Goal: Information Seeking & Learning: Compare options

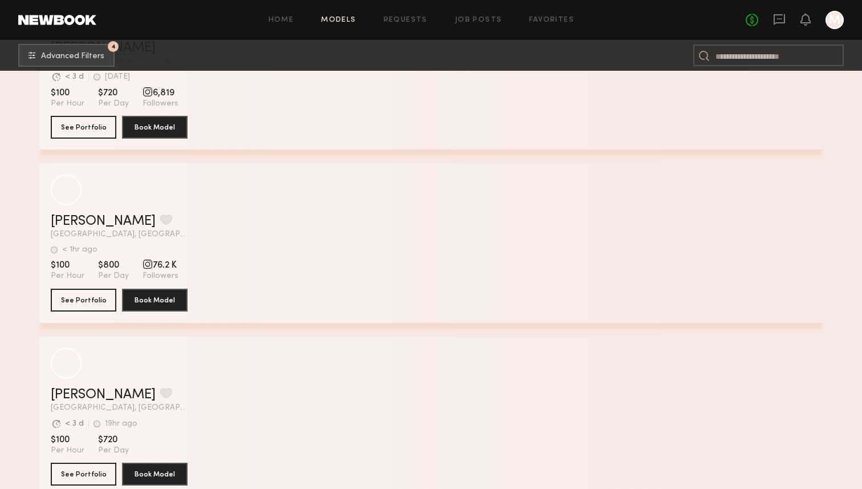
scroll to position [1048, 0]
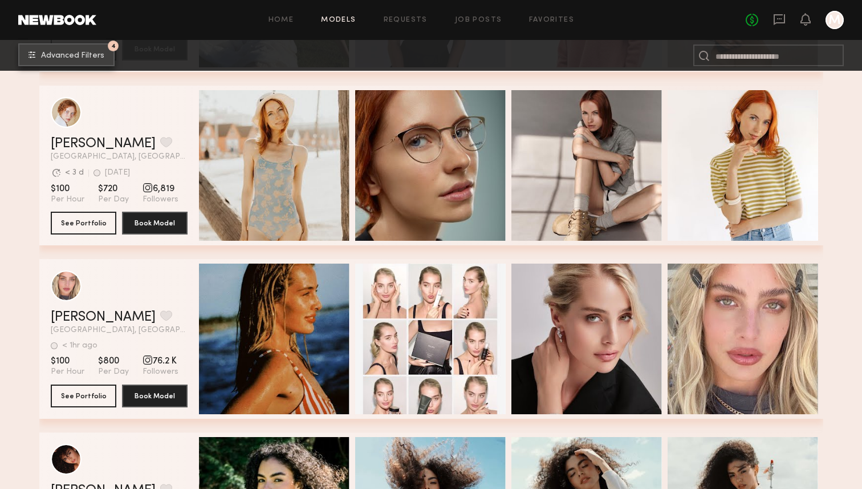
click at [93, 62] on button "4 Advanced Filters" at bounding box center [66, 54] width 96 height 23
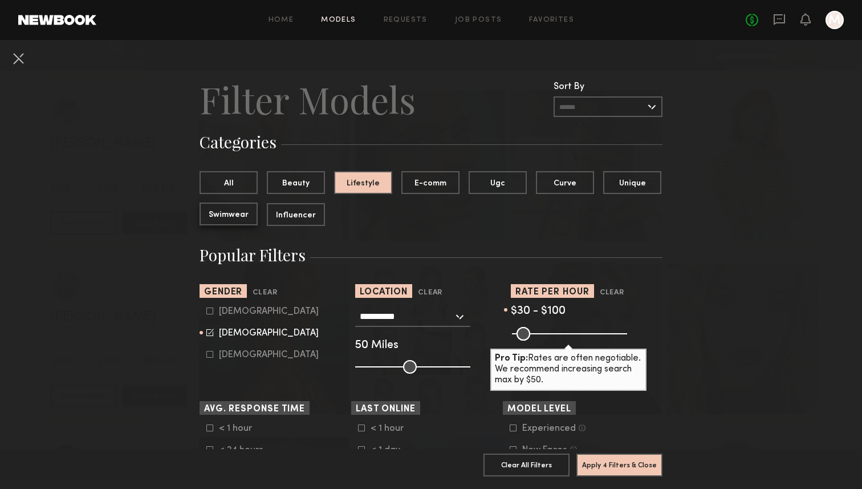
click at [243, 220] on button "Swimwear" at bounding box center [229, 213] width 58 height 23
click at [209, 312] on icon at bounding box center [209, 310] width 7 height 7
type input "**"
click at [209, 336] on icon at bounding box center [209, 332] width 7 height 7
type input "*"
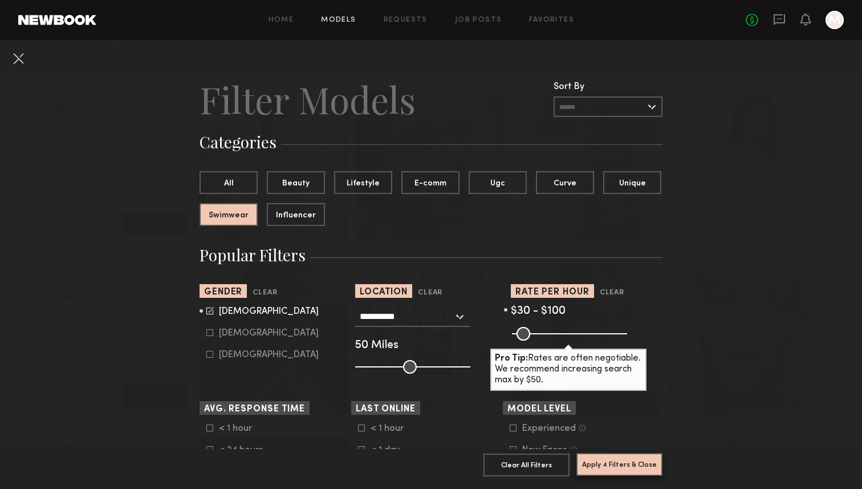
click at [625, 472] on button "Apply 4 Filters & Close" at bounding box center [620, 464] width 86 height 23
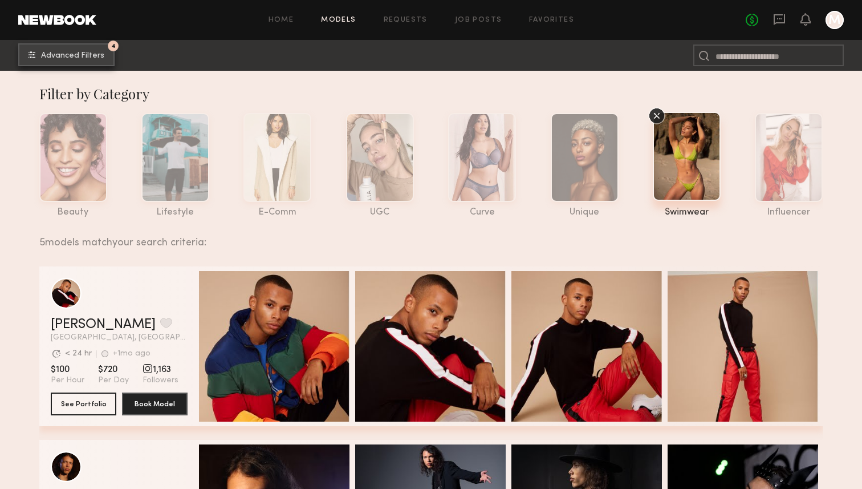
click at [63, 52] on span "Advanced Filters" at bounding box center [72, 56] width 63 height 8
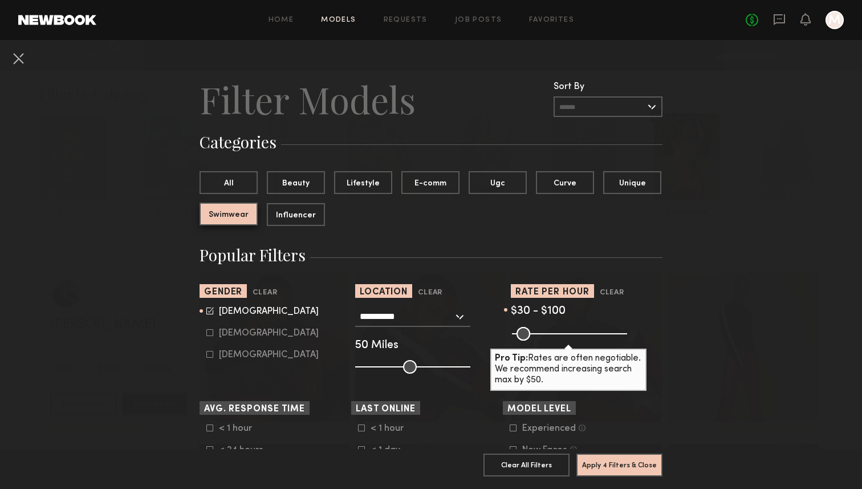
click at [224, 210] on button "Swimwear" at bounding box center [229, 213] width 58 height 23
click at [228, 221] on button "Swimwear" at bounding box center [229, 213] width 58 height 23
click at [237, 176] on button "All" at bounding box center [229, 182] width 58 height 23
click at [616, 468] on button "Apply 3 Filters & Close" at bounding box center [620, 464] width 86 height 23
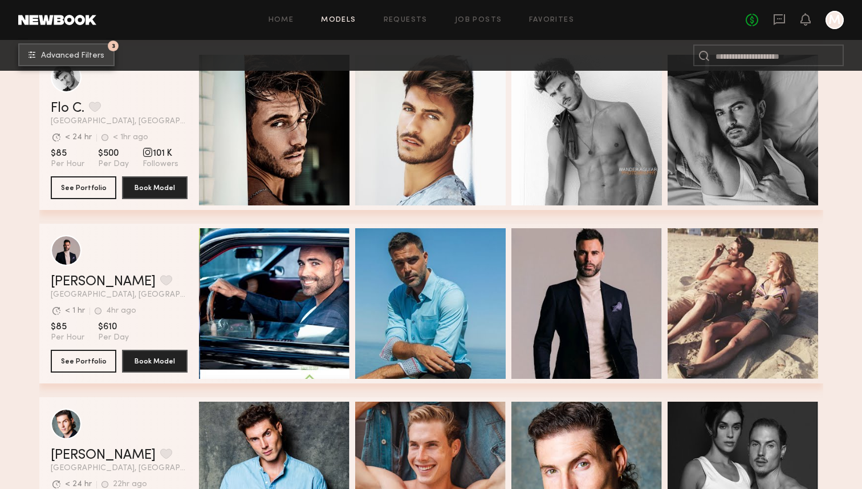
scroll to position [1604, 0]
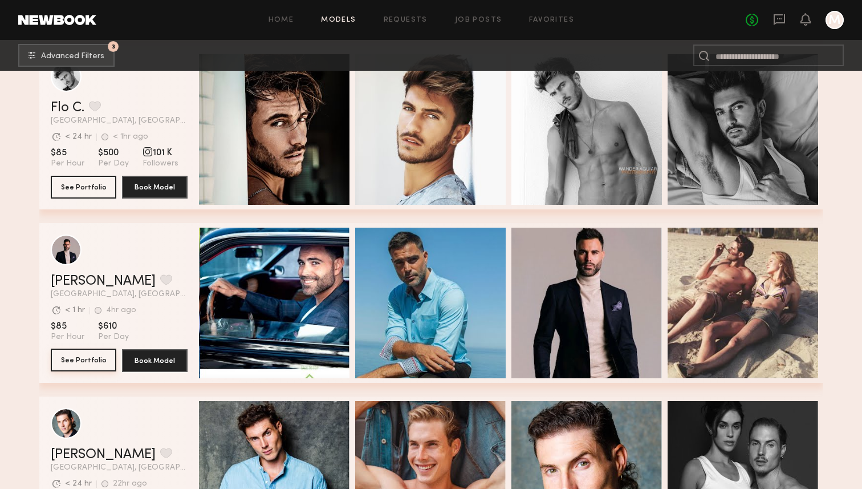
click at [75, 359] on button "See Portfolio" at bounding box center [84, 360] width 66 height 23
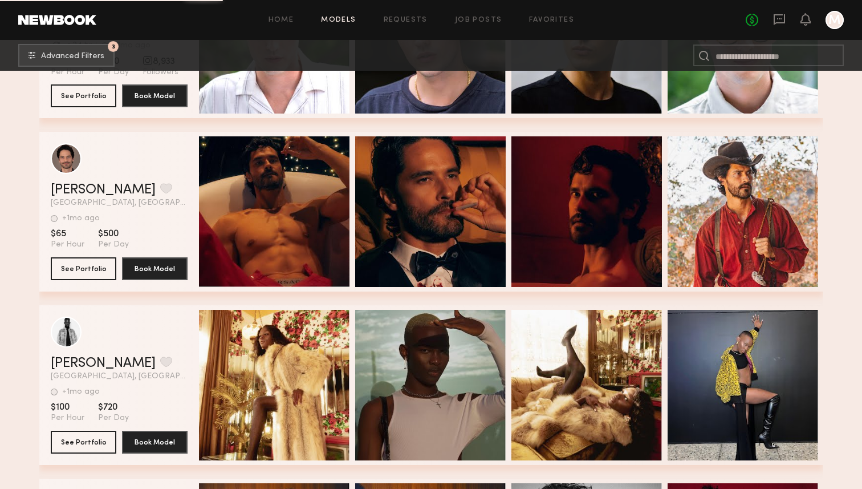
scroll to position [5684, 0]
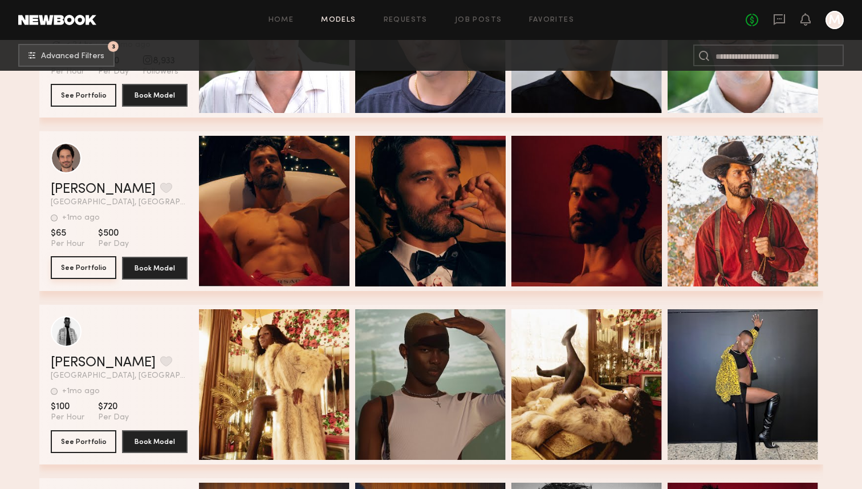
click at [87, 268] on button "See Portfolio" at bounding box center [84, 267] width 66 height 23
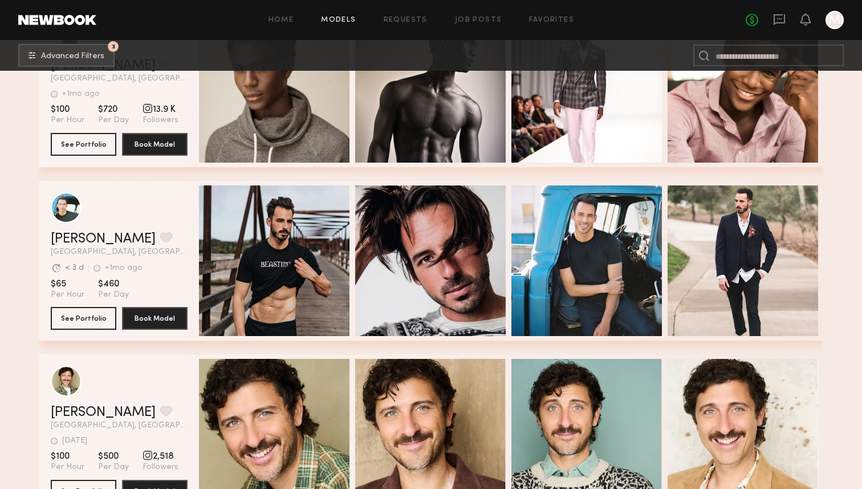
scroll to position [6333, 0]
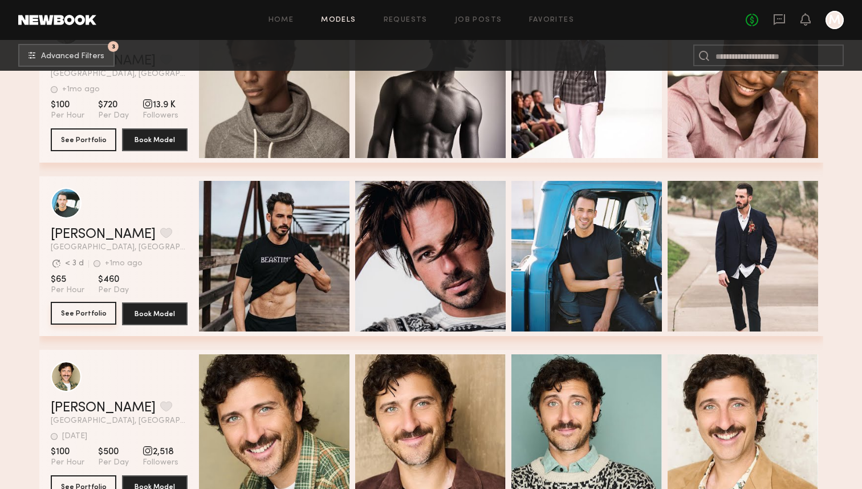
click at [75, 316] on button "See Portfolio" at bounding box center [84, 313] width 66 height 23
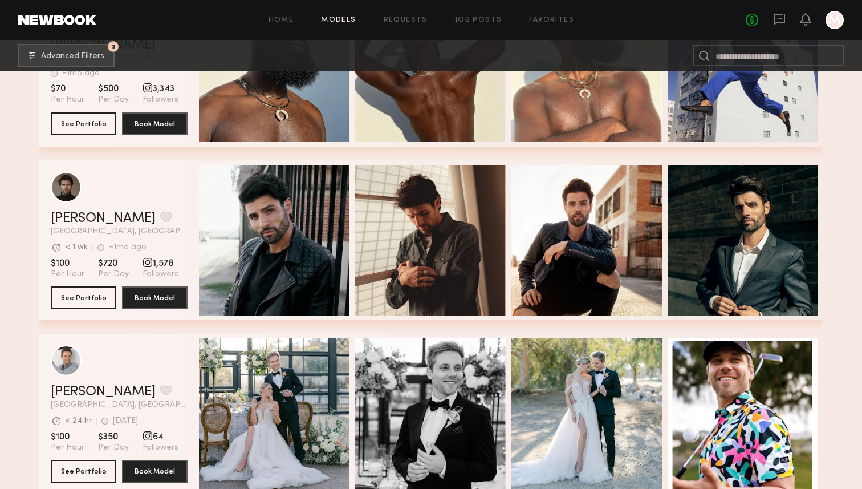
scroll to position [7227, 0]
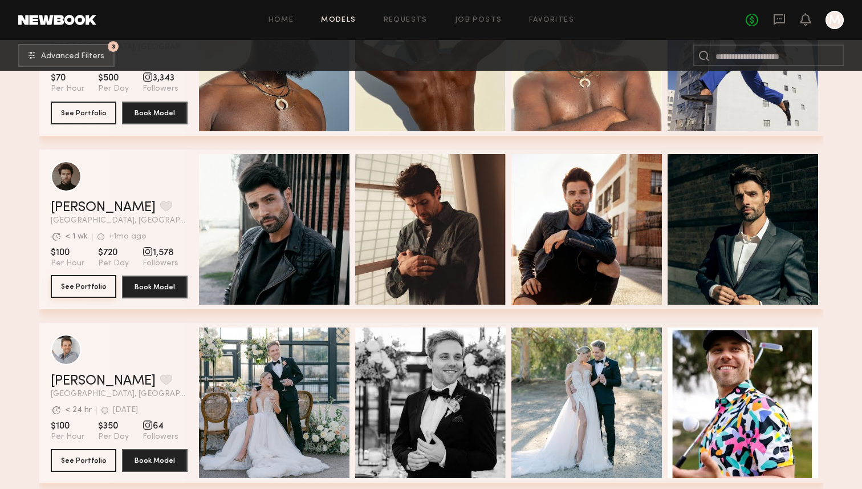
click at [80, 283] on button "See Portfolio" at bounding box center [84, 286] width 66 height 23
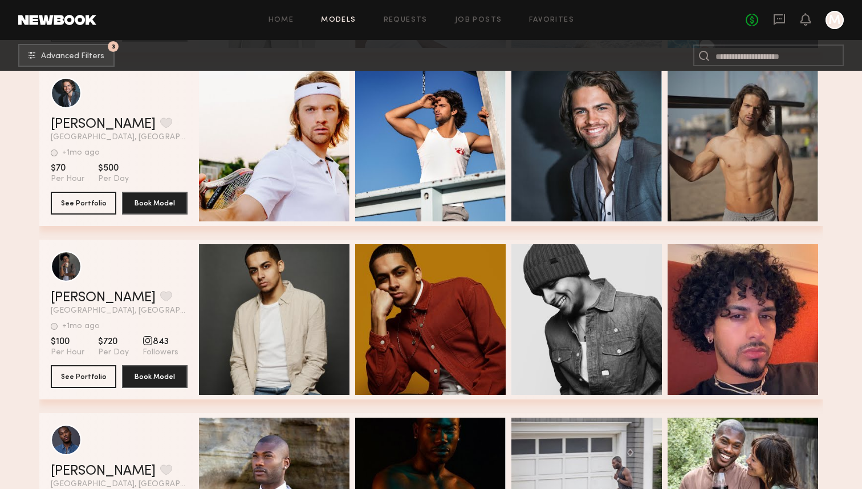
scroll to position [8152, 0]
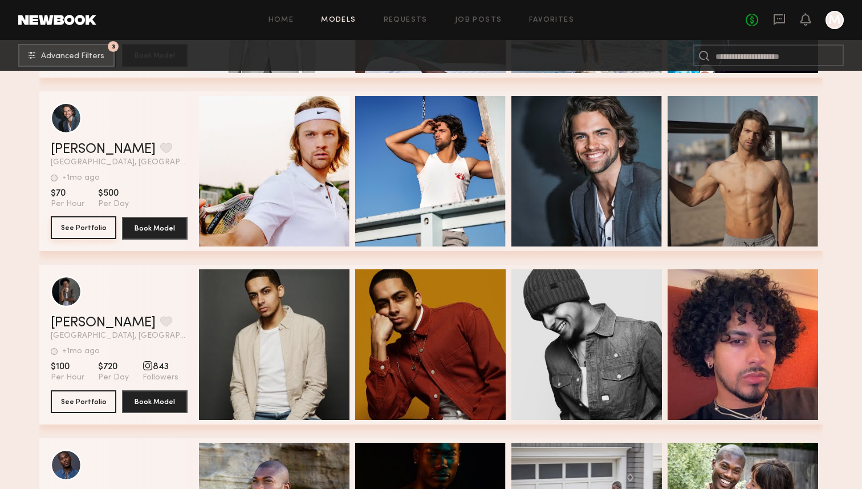
click at [84, 233] on button "See Portfolio" at bounding box center [84, 227] width 66 height 23
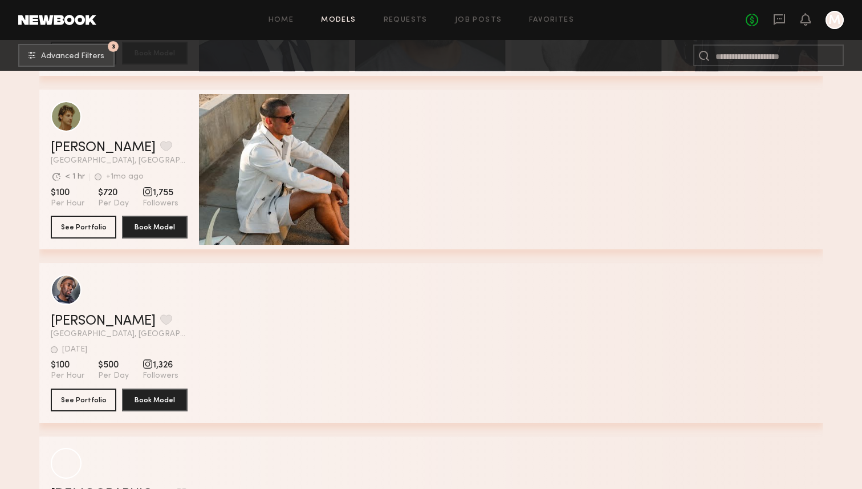
scroll to position [17692, 0]
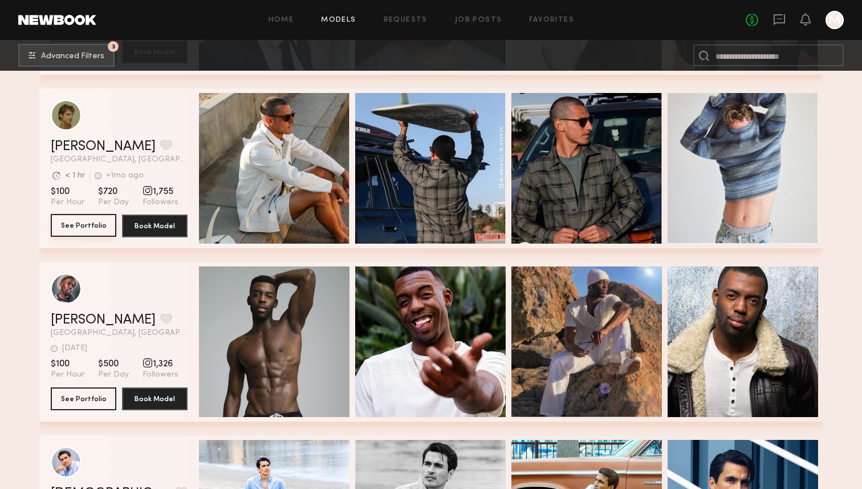
click at [84, 218] on button "See Portfolio" at bounding box center [84, 225] width 66 height 23
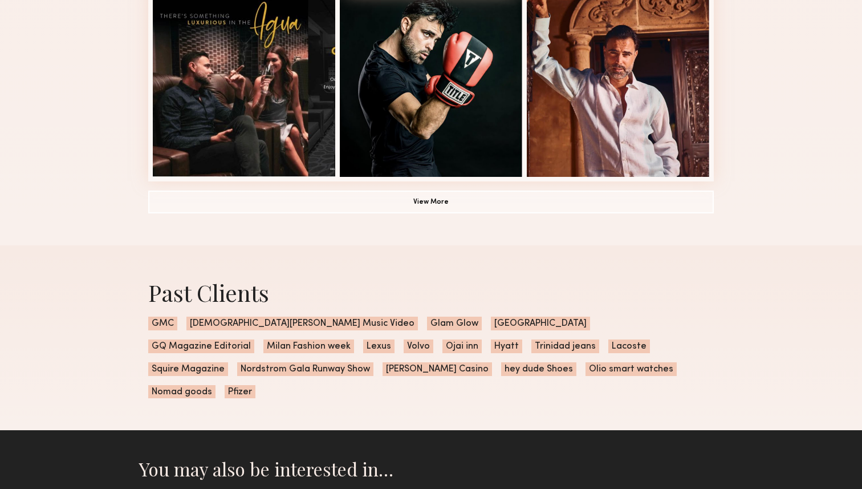
scroll to position [864, 0]
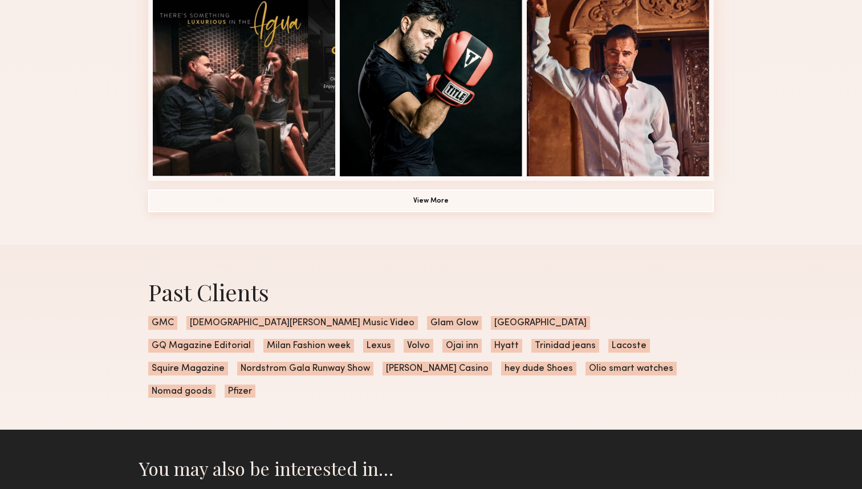
click at [409, 196] on button "View More" at bounding box center [431, 200] width 566 height 23
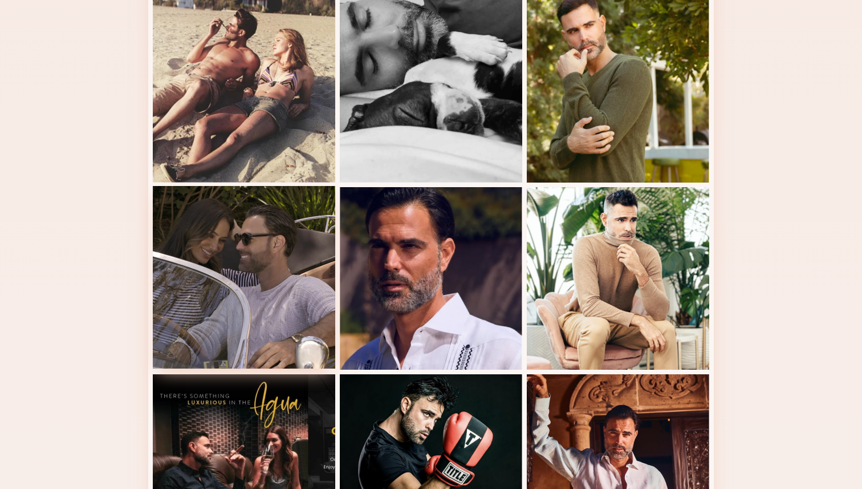
scroll to position [0, 0]
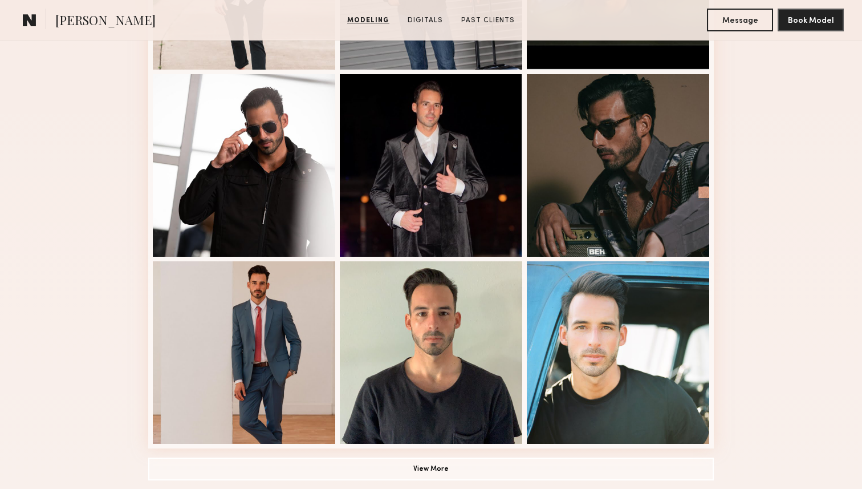
scroll to position [643, 0]
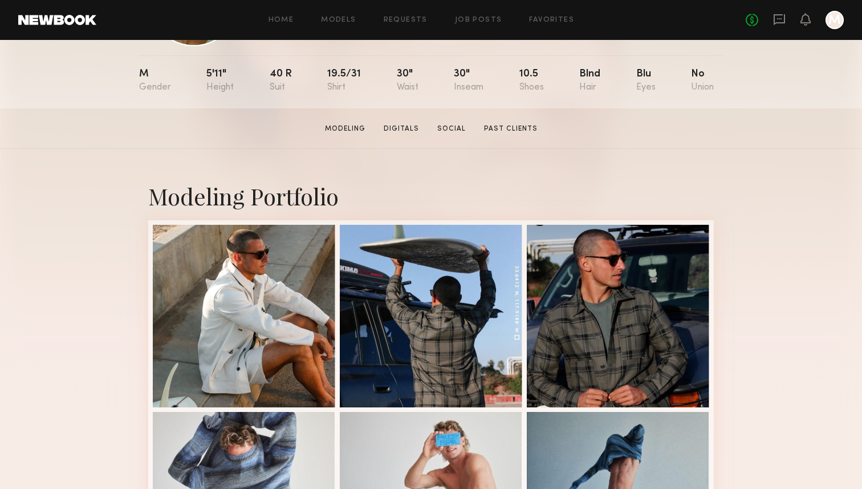
scroll to position [145, 0]
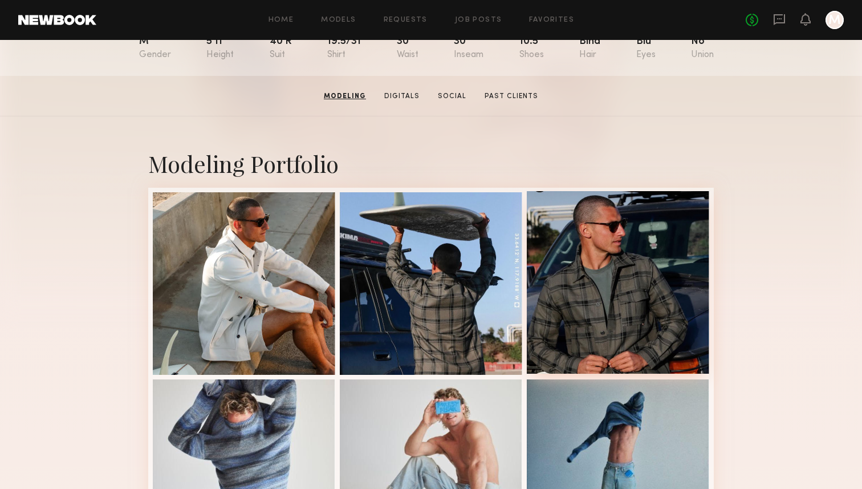
click at [626, 281] on div at bounding box center [618, 282] width 183 height 183
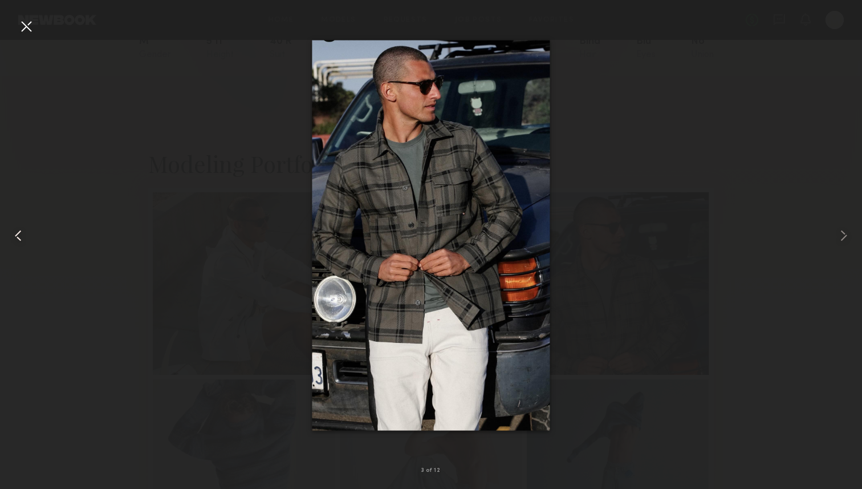
click at [20, 232] on common-icon at bounding box center [18, 235] width 18 height 18
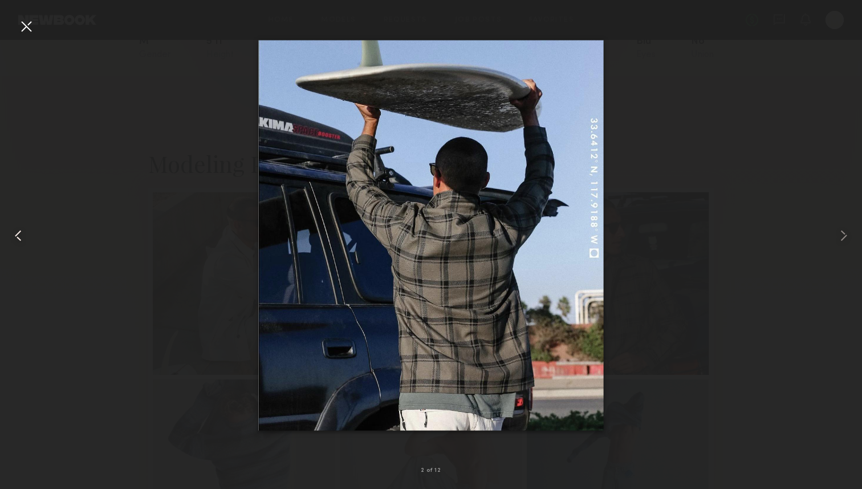
click at [20, 232] on common-icon at bounding box center [18, 235] width 18 height 18
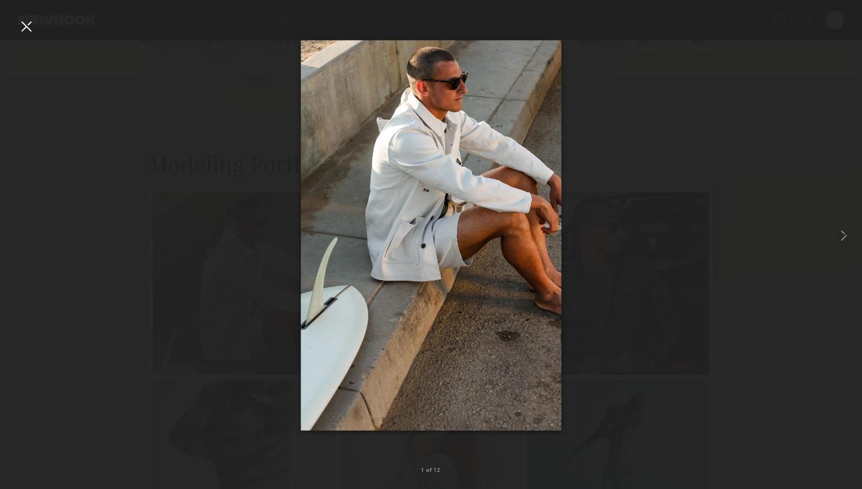
click at [27, 23] on div at bounding box center [26, 26] width 18 height 18
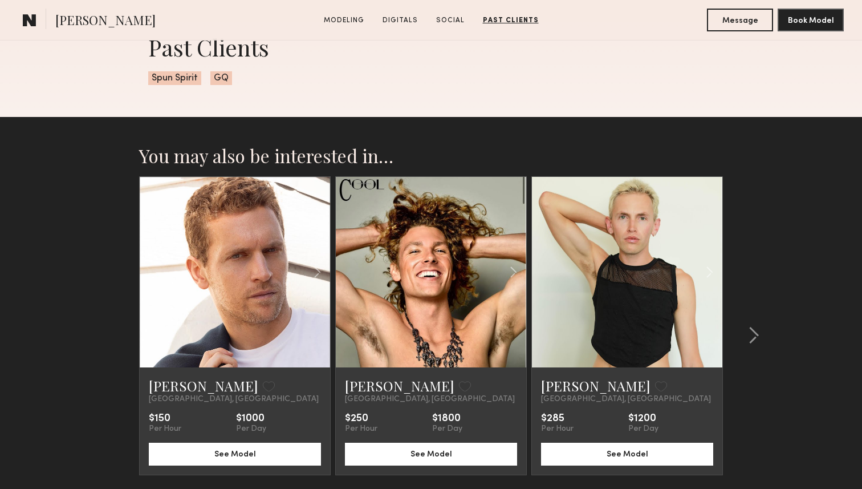
scroll to position [2129, 0]
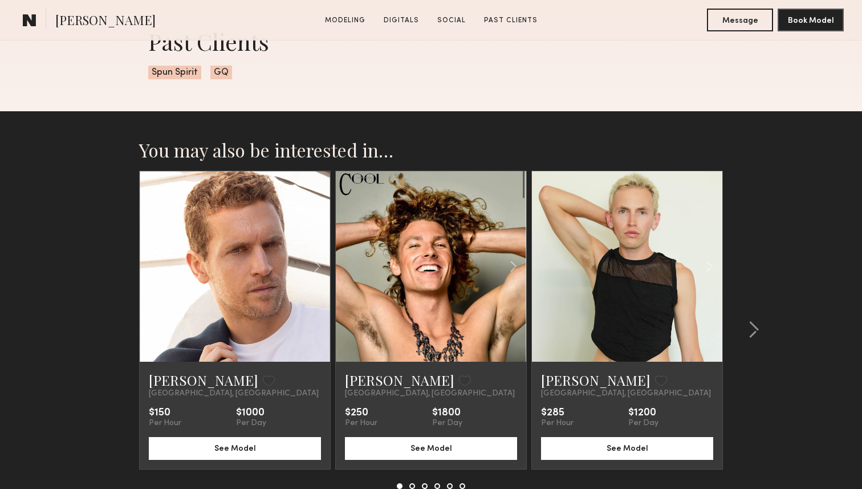
click at [250, 330] on link at bounding box center [234, 266] width 65 height 191
click at [743, 327] on button at bounding box center [751, 330] width 18 height 18
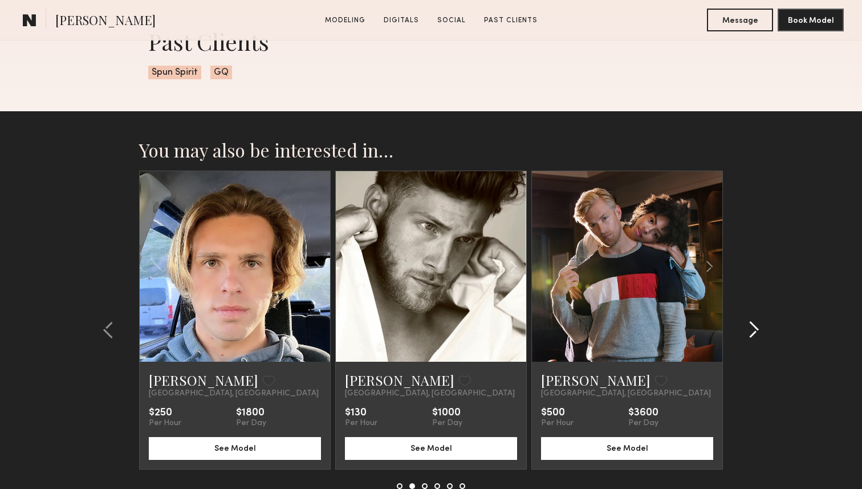
click at [743, 327] on button at bounding box center [751, 330] width 18 height 18
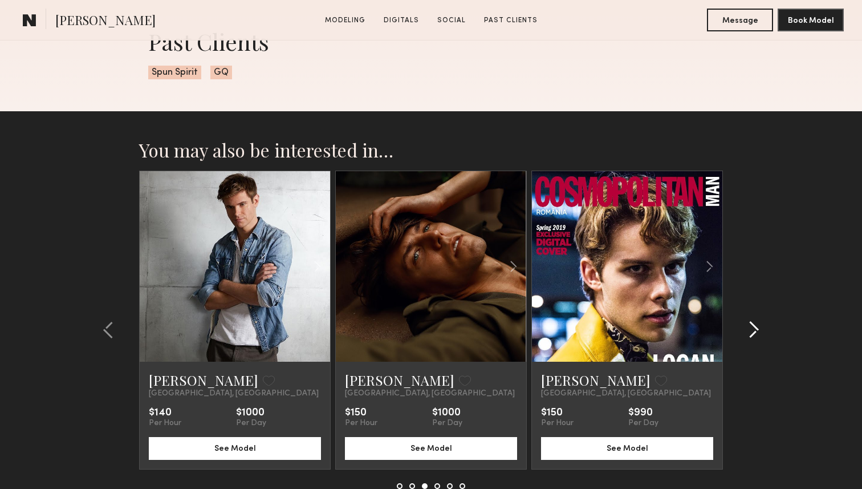
click at [743, 327] on button at bounding box center [751, 330] width 18 height 18
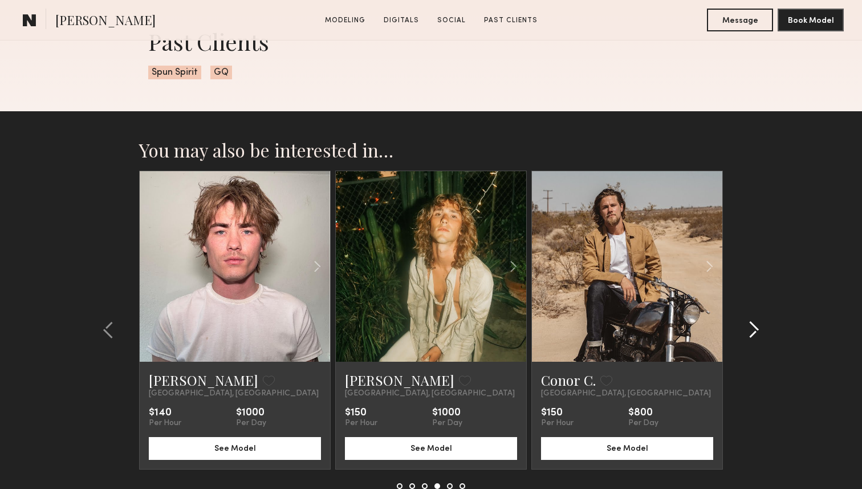
click at [743, 327] on button at bounding box center [751, 330] width 18 height 18
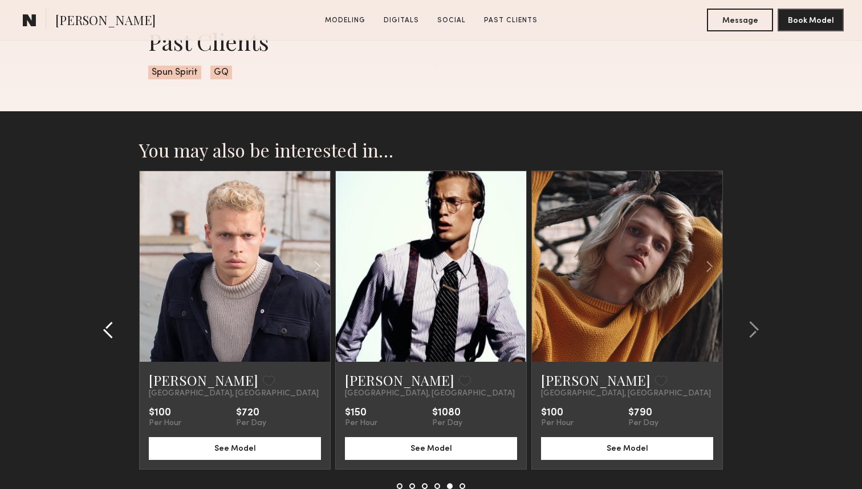
click at [106, 328] on common-icon at bounding box center [108, 330] width 11 height 18
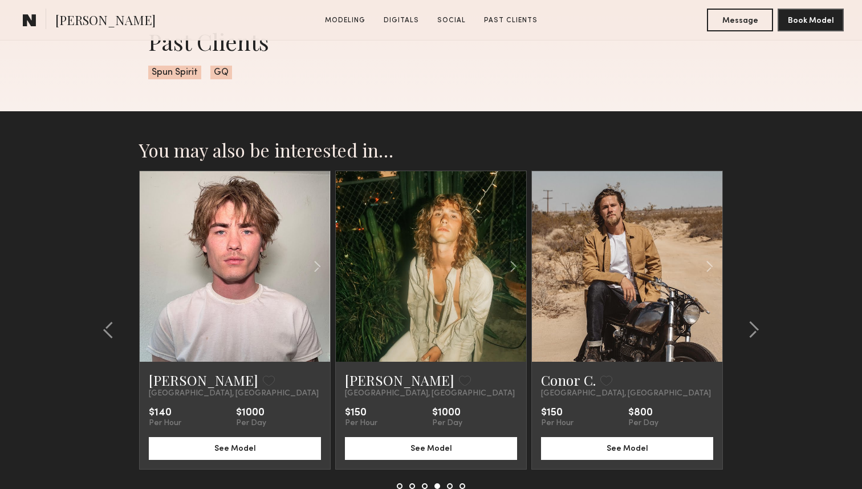
click at [642, 311] on link at bounding box center [627, 266] width 65 height 191
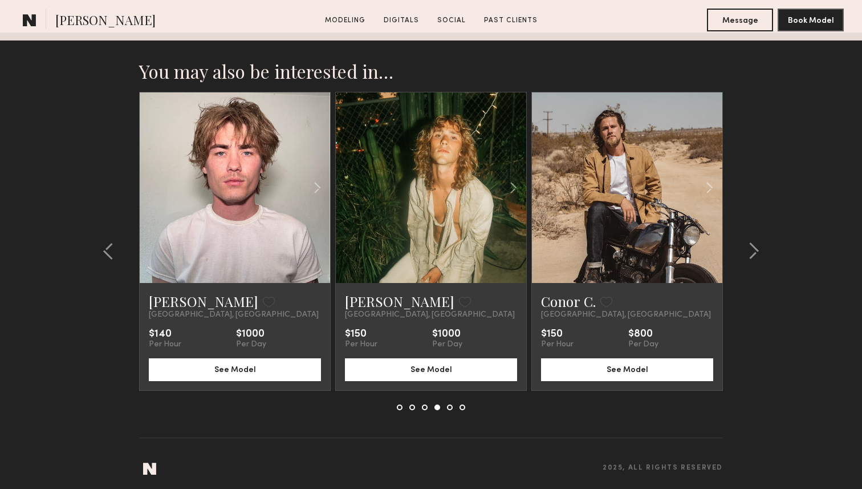
scroll to position [2209, 0]
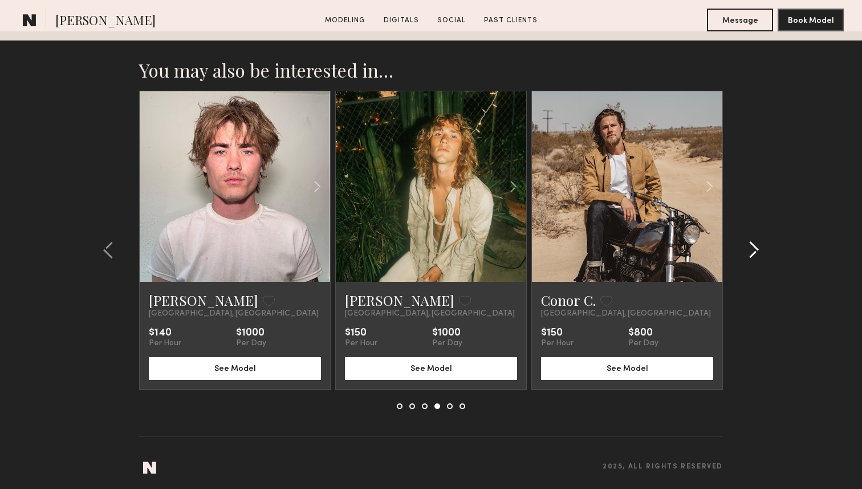
click at [757, 253] on common-icon at bounding box center [753, 250] width 11 height 18
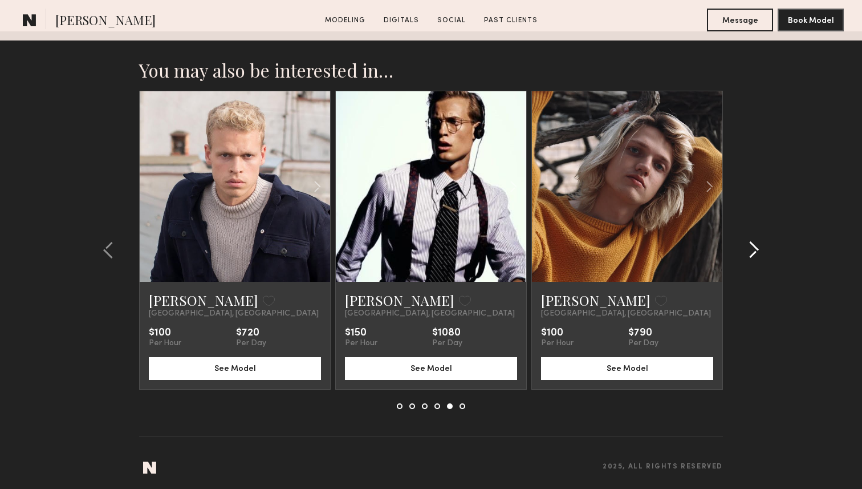
click at [757, 253] on common-icon at bounding box center [753, 250] width 11 height 18
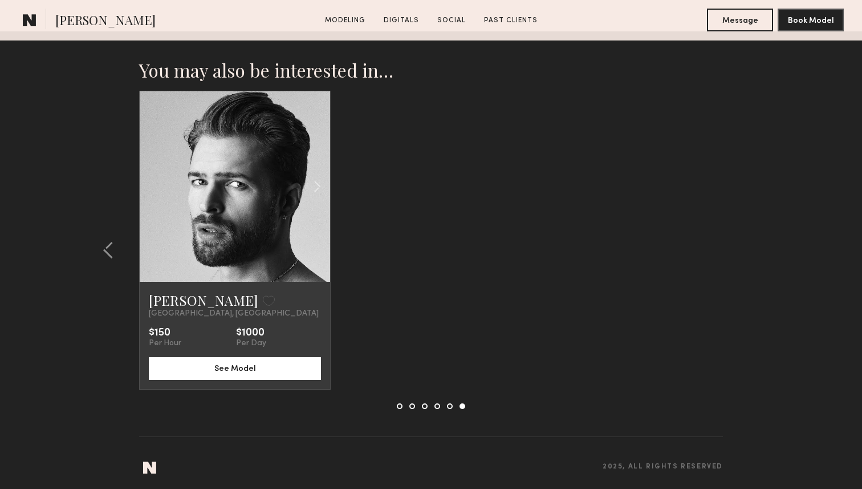
click at [245, 242] on link at bounding box center [234, 186] width 65 height 191
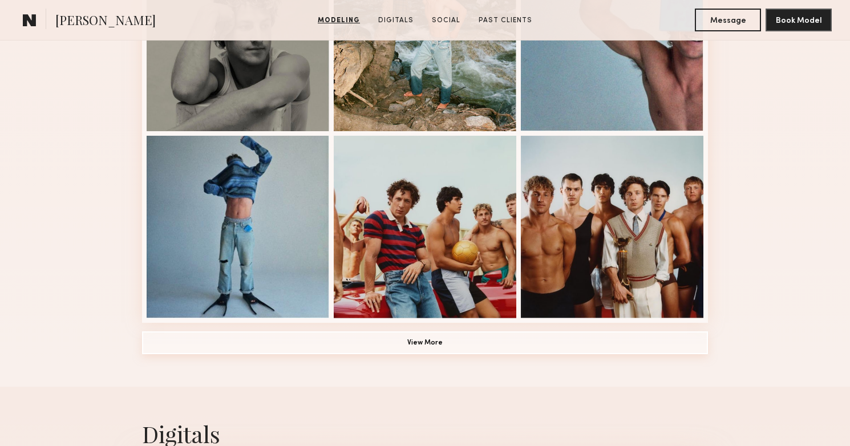
scroll to position [771, 0]
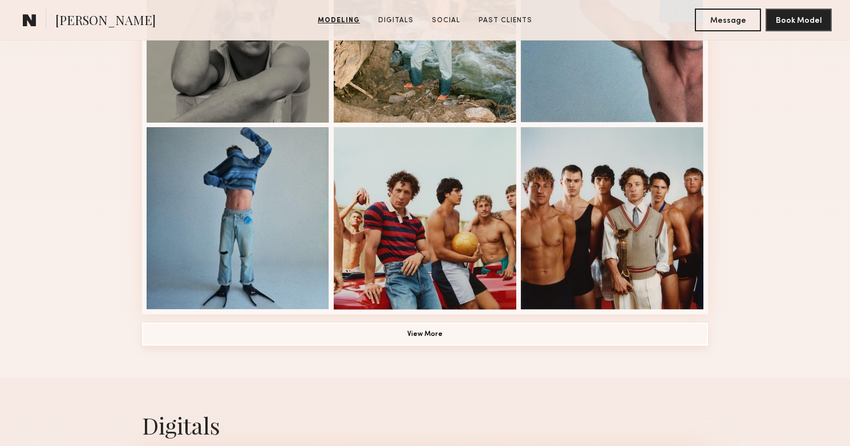
click at [432, 330] on button "View More" at bounding box center [425, 334] width 566 height 23
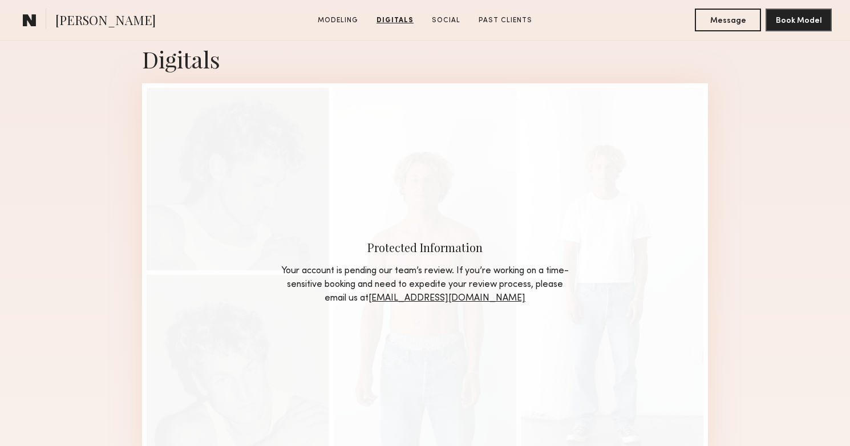
scroll to position [1850, 0]
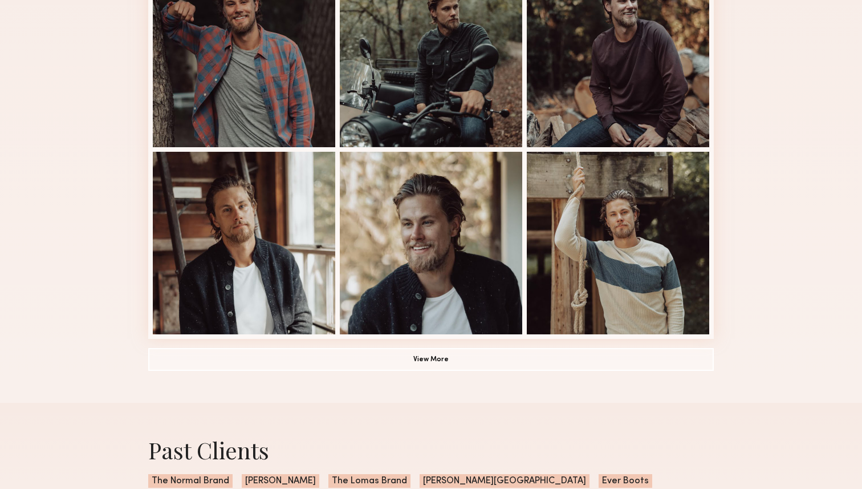
scroll to position [714, 0]
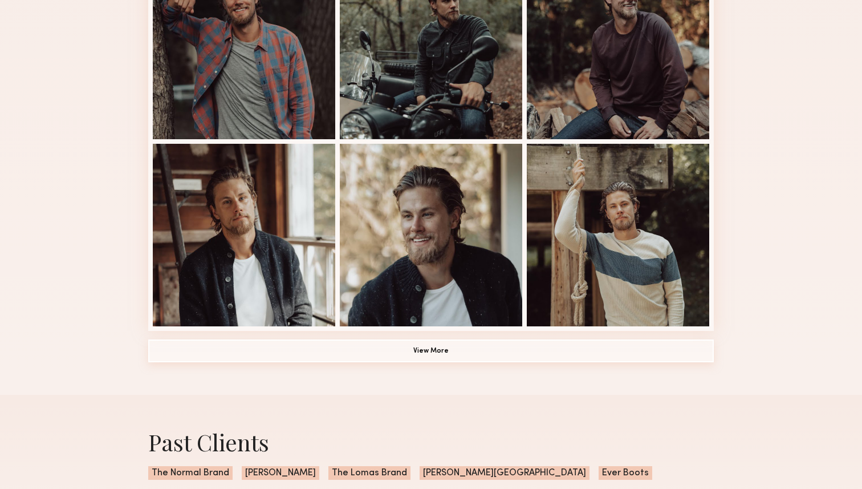
click at [456, 346] on button "View More" at bounding box center [431, 350] width 566 height 23
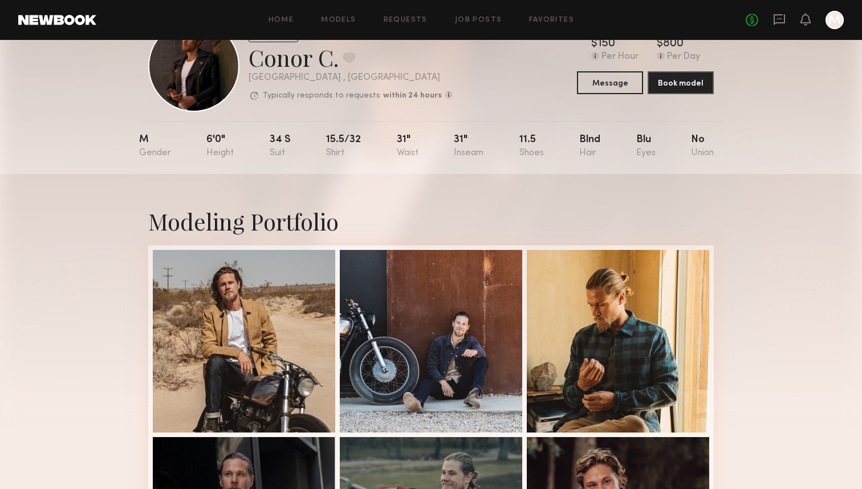
scroll to position [0, 0]
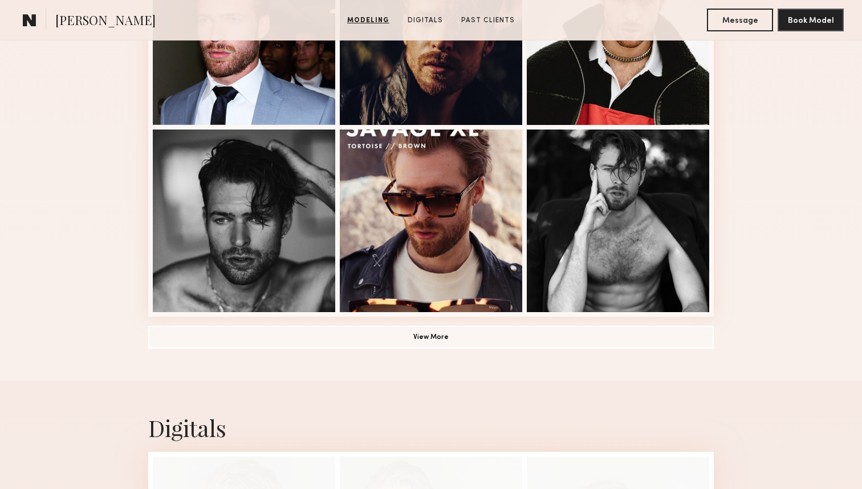
scroll to position [771, 0]
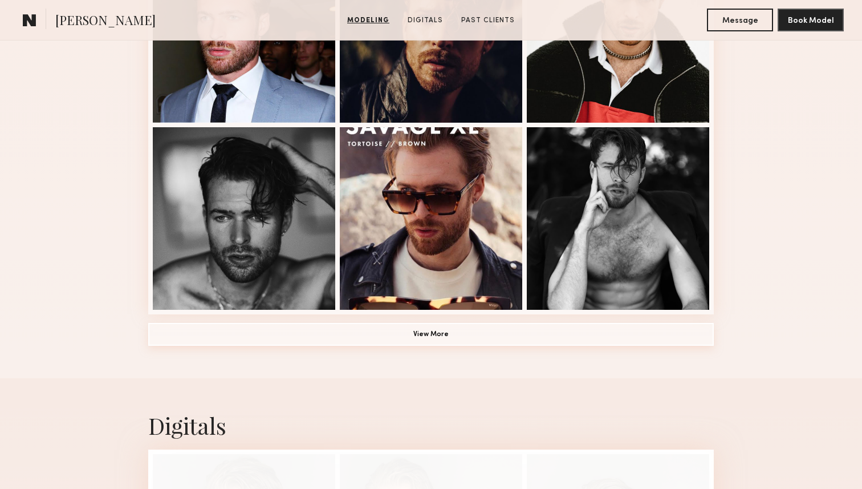
click at [445, 336] on button "View More" at bounding box center [431, 334] width 566 height 23
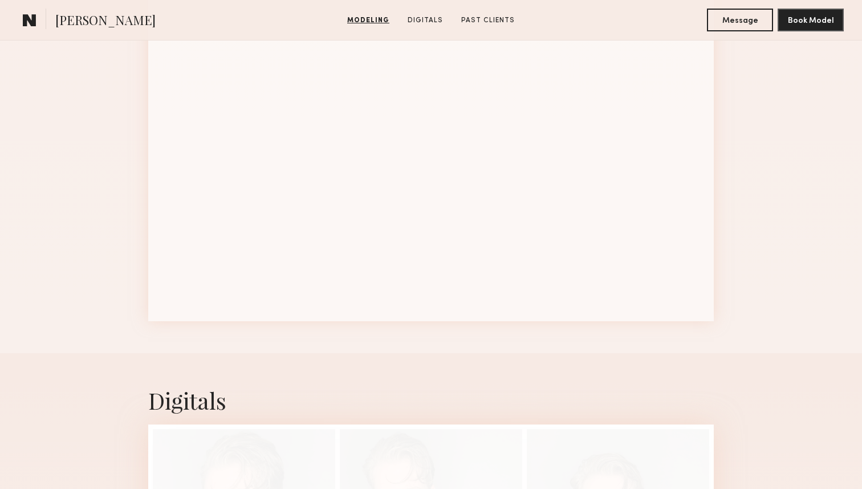
scroll to position [1459, 0]
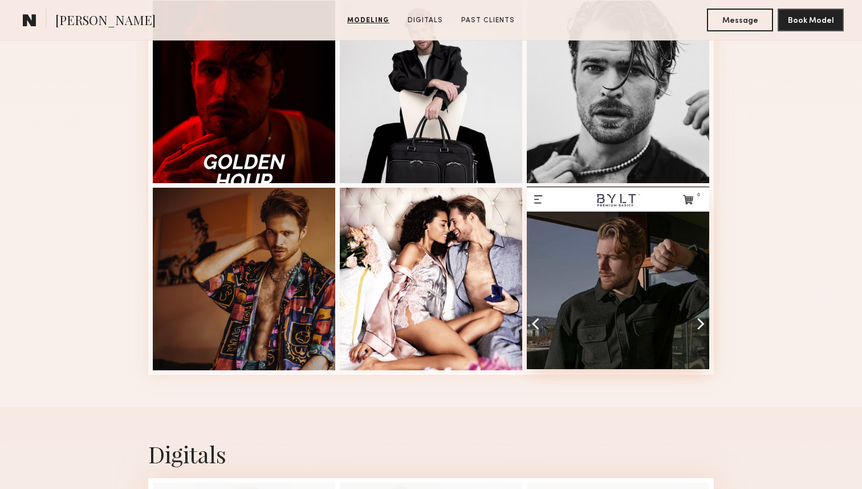
click at [614, 318] on div at bounding box center [618, 278] width 183 height 183
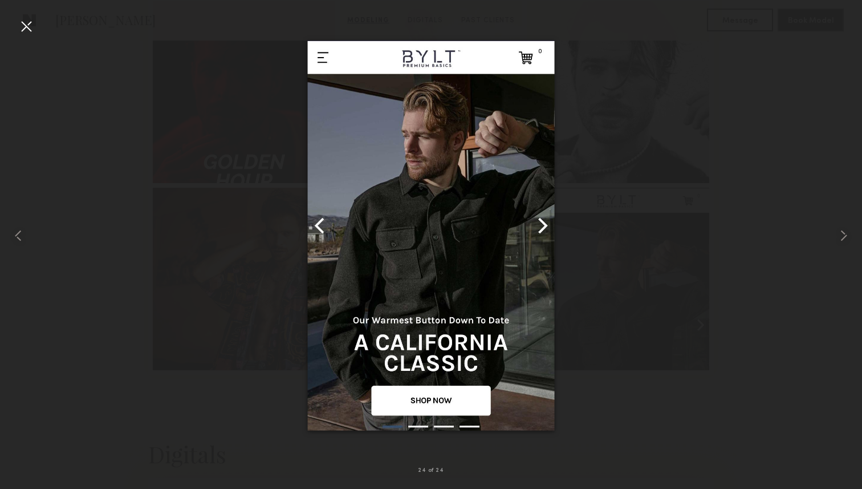
click at [678, 135] on div at bounding box center [431, 235] width 862 height 434
click at [26, 31] on div at bounding box center [26, 26] width 18 height 18
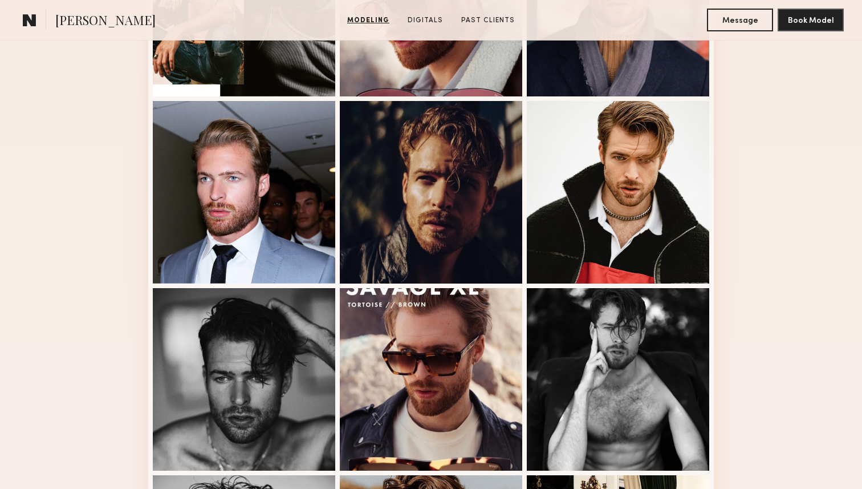
scroll to position [0, 0]
